Goal: Information Seeking & Learning: Learn about a topic

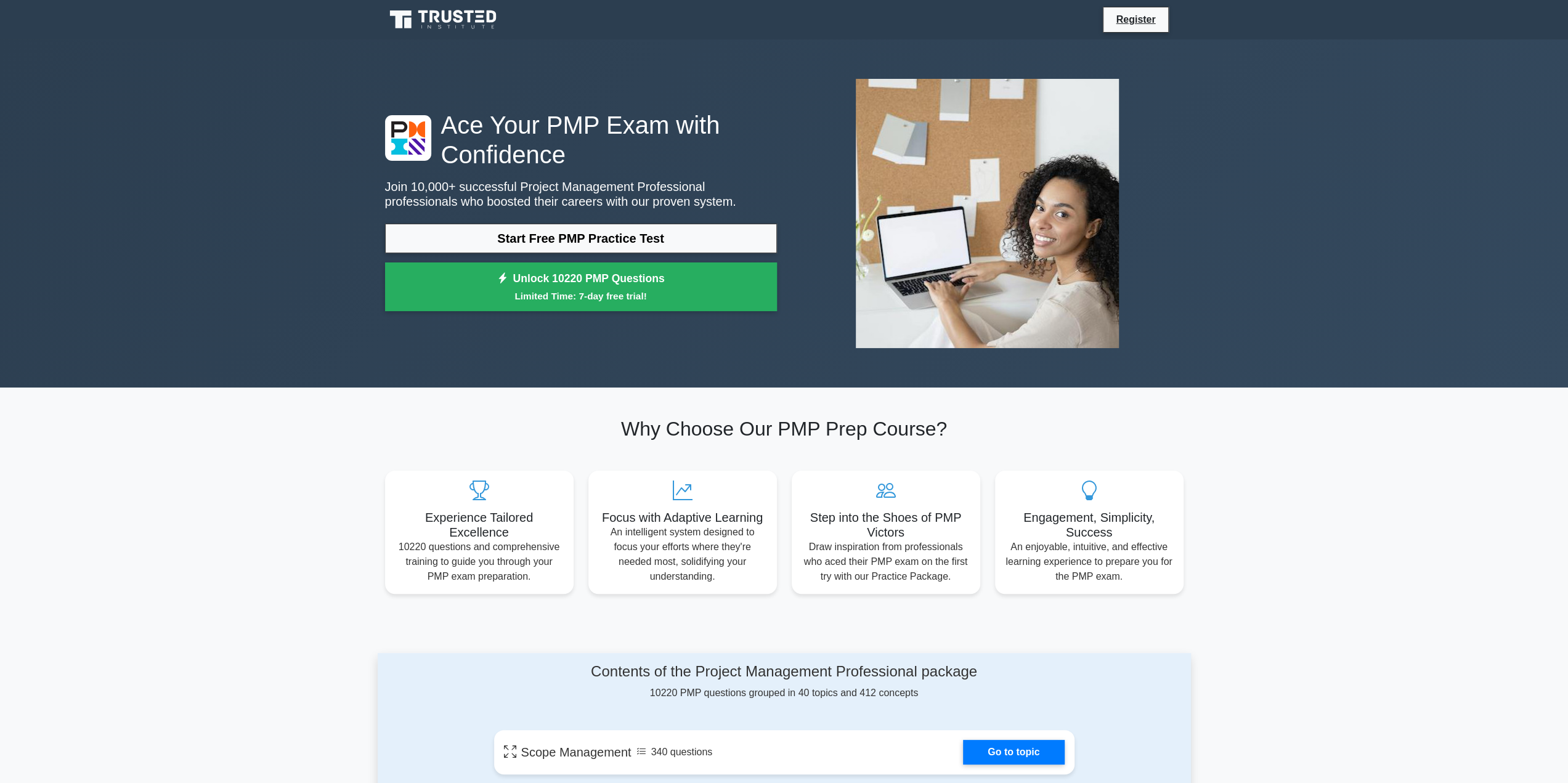
drag, startPoint x: 578, startPoint y: 238, endPoint x: 658, endPoint y: 255, distance: 81.8
click at [580, 238] on link "Start Free PMP Practice Test" at bounding box center [581, 239] width 392 height 29
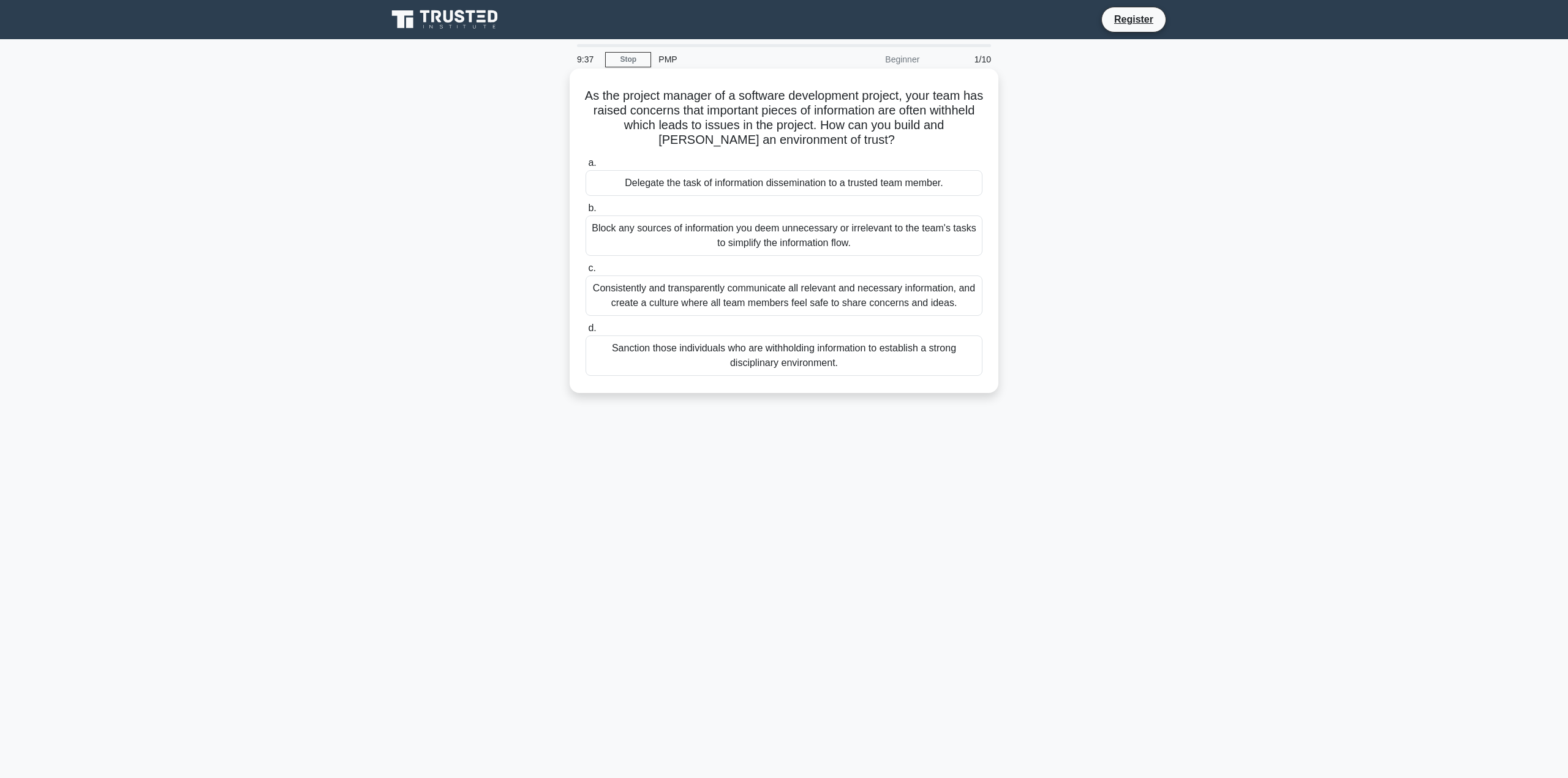
click at [938, 297] on div "Consistently and transparently communicate all relevant and necessary informati…" at bounding box center [784, 295] width 397 height 40
click at [585, 273] on input "c. Consistently and transparently communicate all relevant and necessary inform…" at bounding box center [585, 268] width 0 height 8
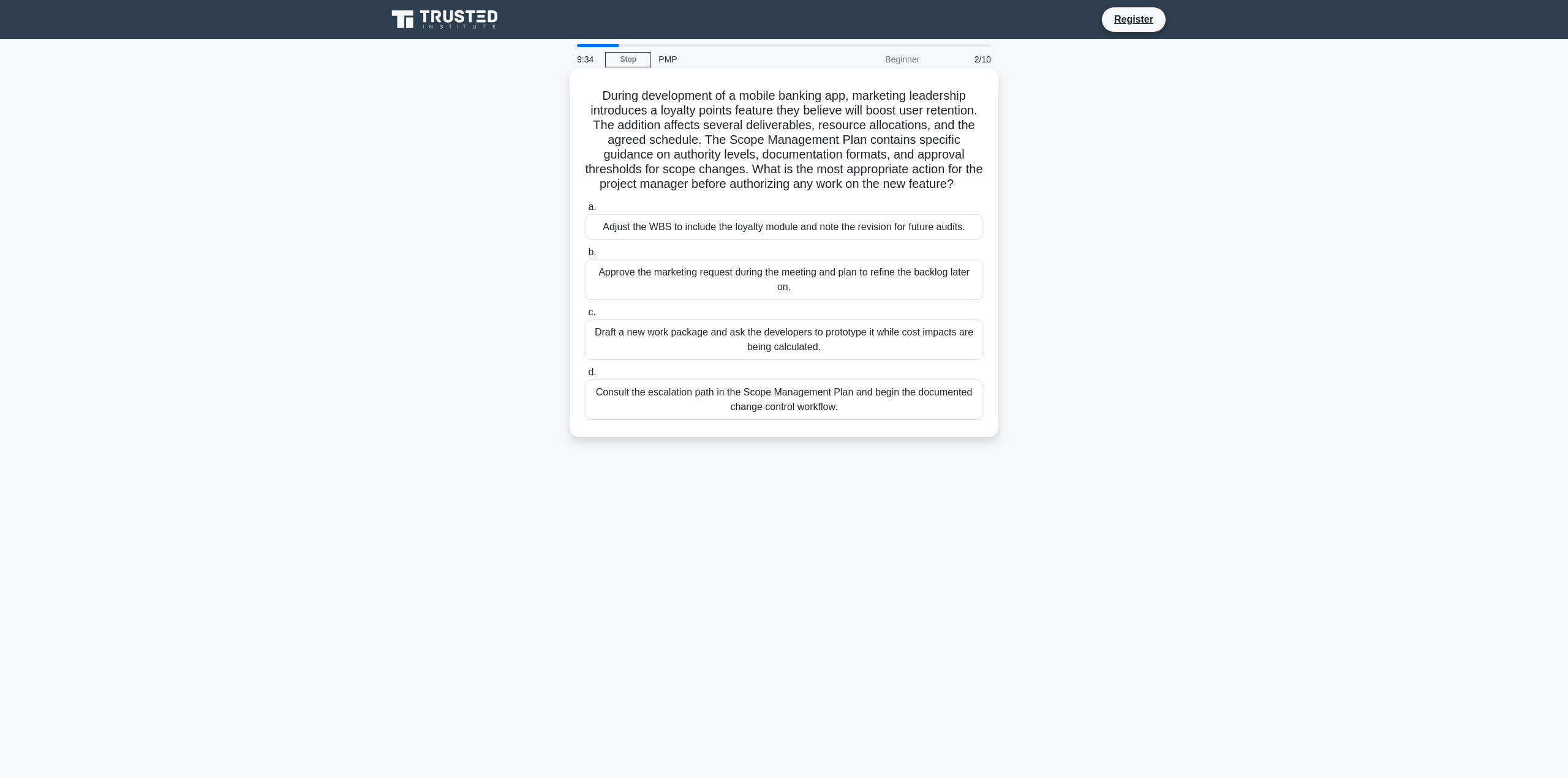
click at [719, 348] on div "Draft a new work package and ask the developers to prototype it while cost impa…" at bounding box center [784, 340] width 397 height 40
click at [585, 317] on input "c. Draft a new work package and ask the developers to prototype it while cost i…" at bounding box center [585, 312] width 0 height 8
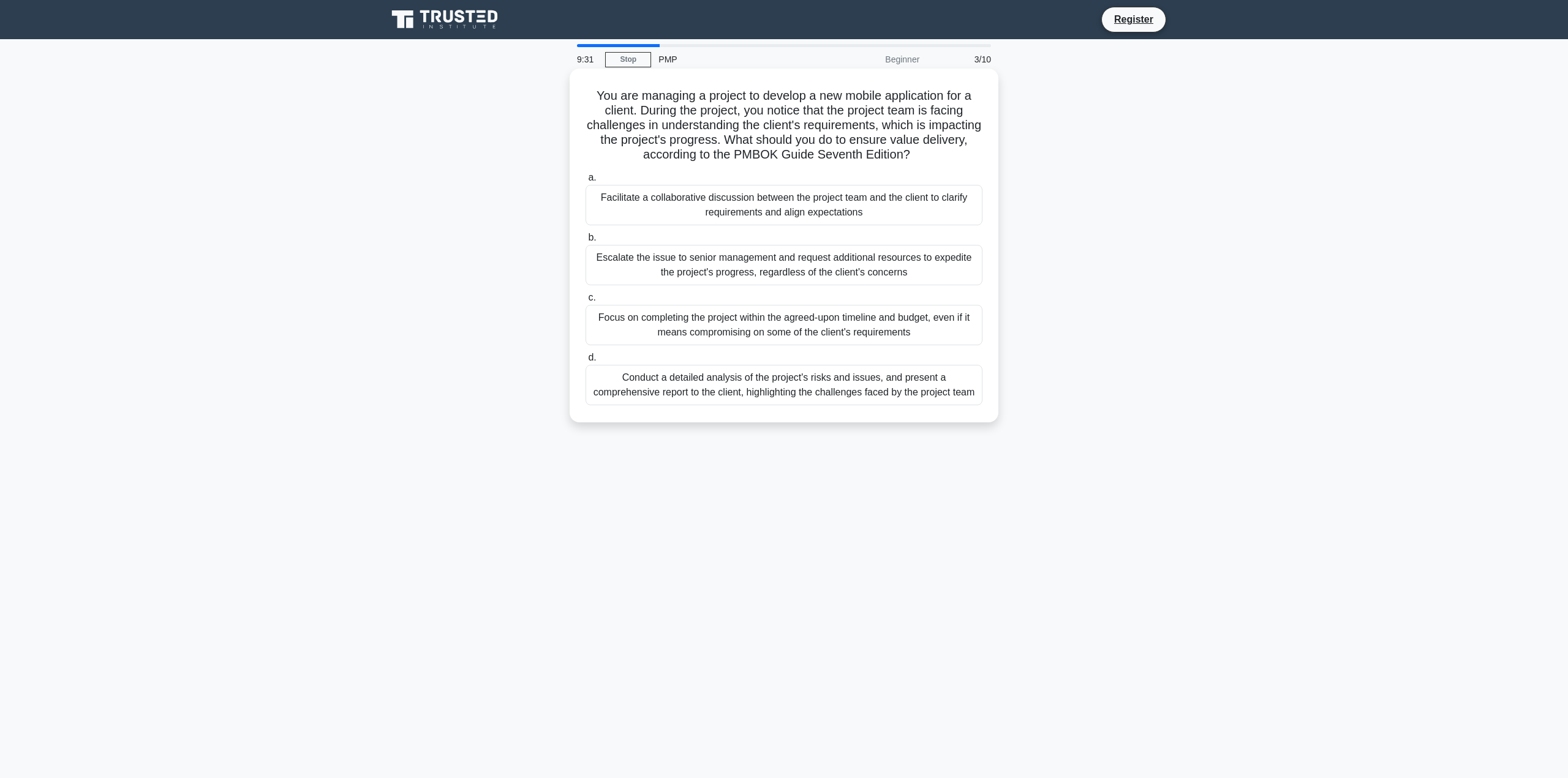
click at [588, 298] on span "c." at bounding box center [592, 297] width 8 height 10
click at [585, 298] on input "c. Focus on completing the project within the agreed-upon timeline and budget, …" at bounding box center [585, 297] width 0 height 8
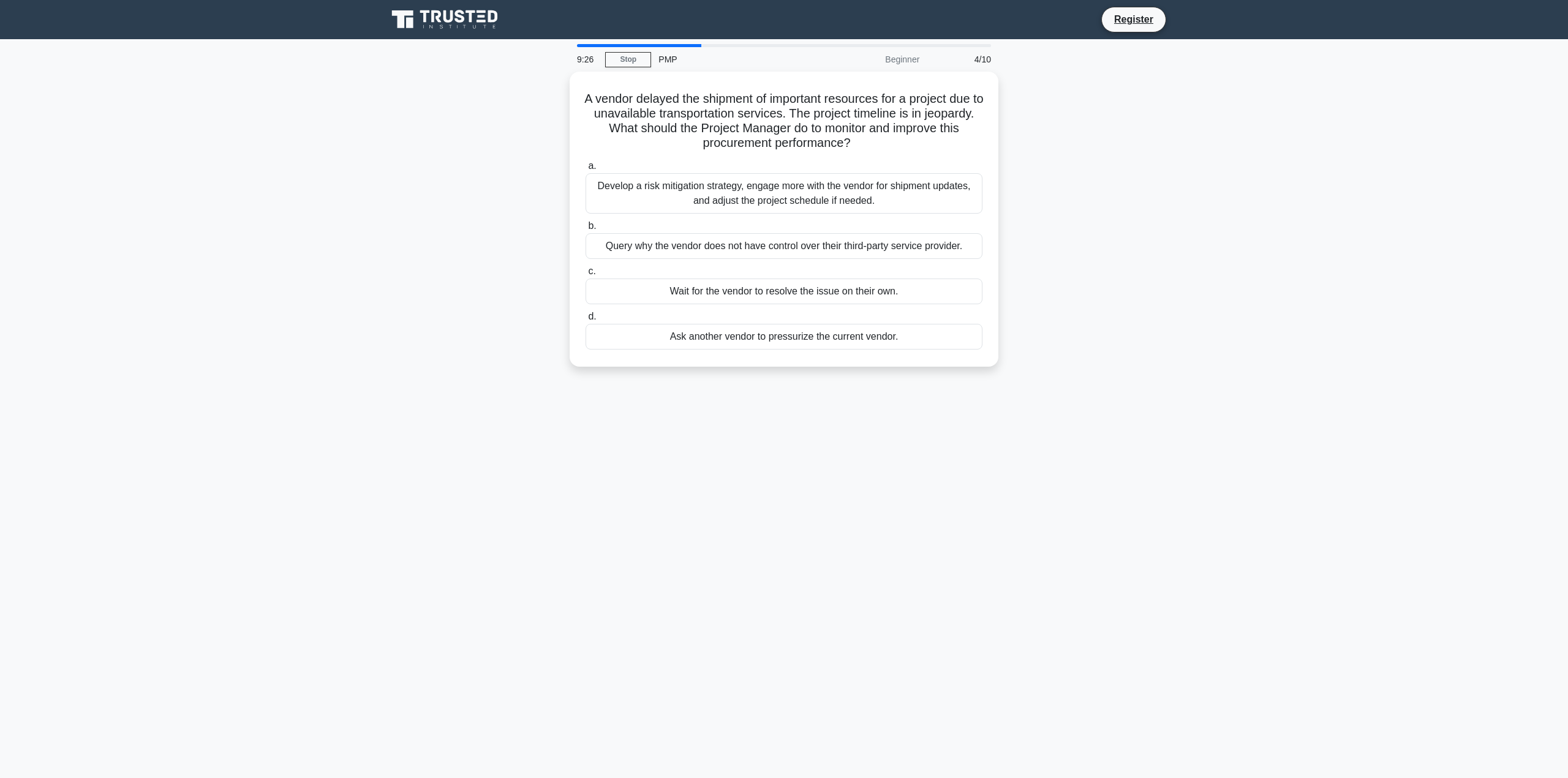
click at [583, 48] on div "9:26" at bounding box center [587, 59] width 35 height 24
click at [583, 46] on div at bounding box center [639, 46] width 124 height 3
click at [664, 60] on div "PMP" at bounding box center [735, 59] width 169 height 24
click at [639, 61] on link "Stop" at bounding box center [628, 60] width 46 height 15
